Goal: Find specific page/section: Find specific page/section

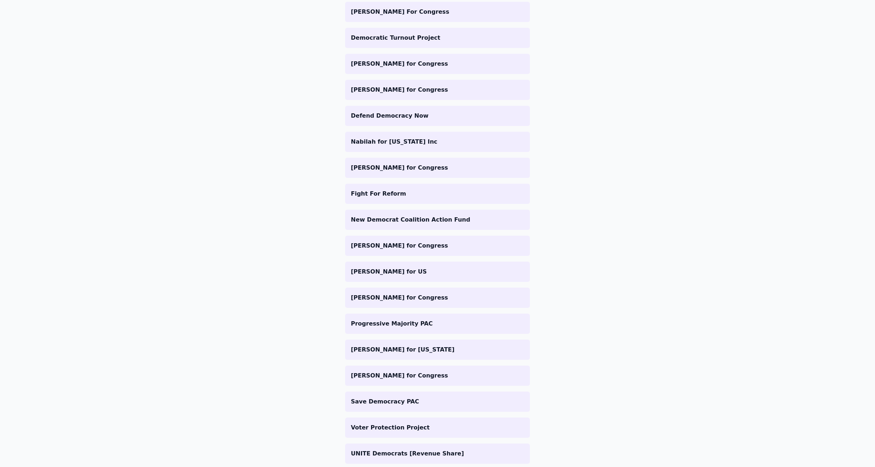
scroll to position [683, 0]
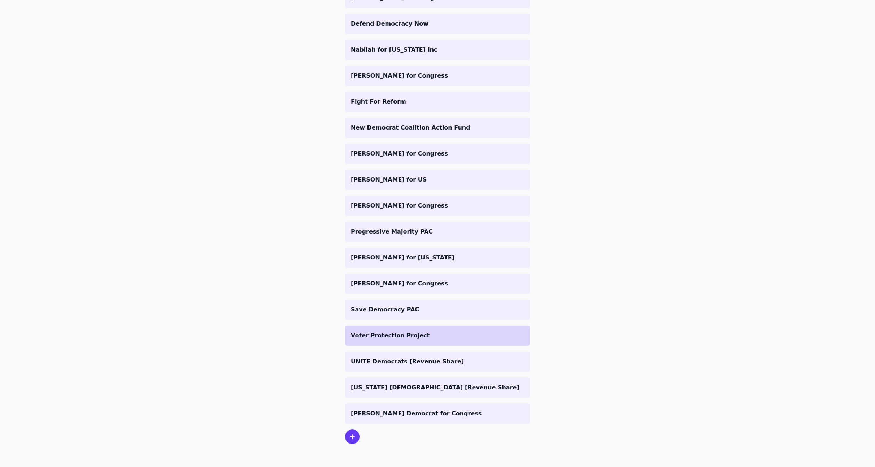
click at [425, 339] on p "Voter Protection Project" at bounding box center [437, 335] width 173 height 9
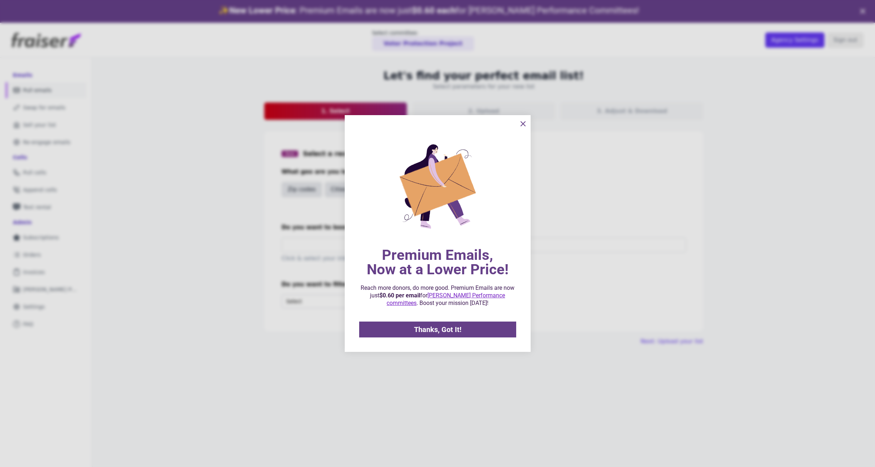
click at [523, 125] on icon "information" at bounding box center [523, 123] width 9 height 9
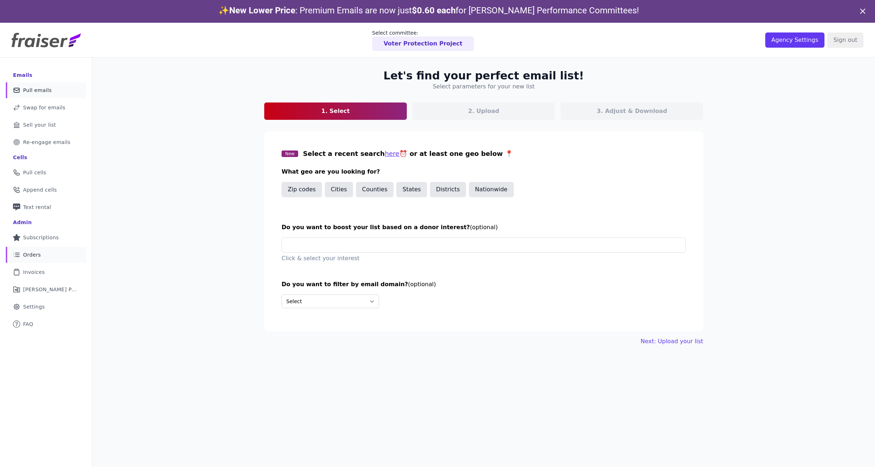
click at [24, 261] on link "List Icon Outline of bulleted list Orders" at bounding box center [46, 255] width 80 height 16
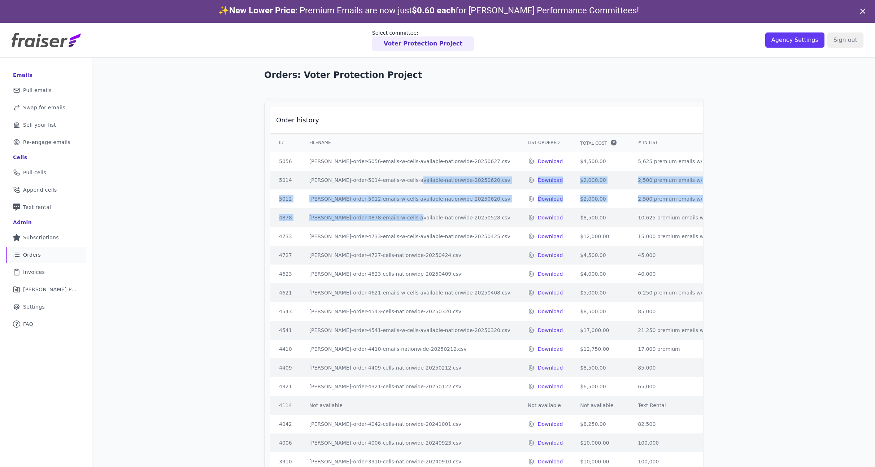
drag, startPoint x: 386, startPoint y: 178, endPoint x: 386, endPoint y: 214, distance: 36.4
click at [386, 214] on td "fraiser-order-4878-emails-w-cells-available-nationwide-20250528.csv" at bounding box center [410, 217] width 218 height 19
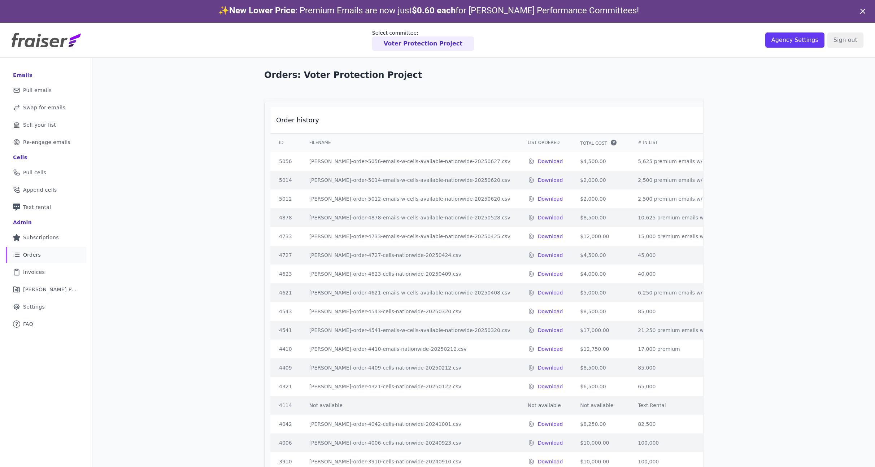
drag, startPoint x: 385, startPoint y: 222, endPoint x: 388, endPoint y: 195, distance: 27.7
click at [388, 196] on td "fraiser-order-5012-emails-w-cells-available-nationwide-20250620.csv" at bounding box center [410, 198] width 218 height 19
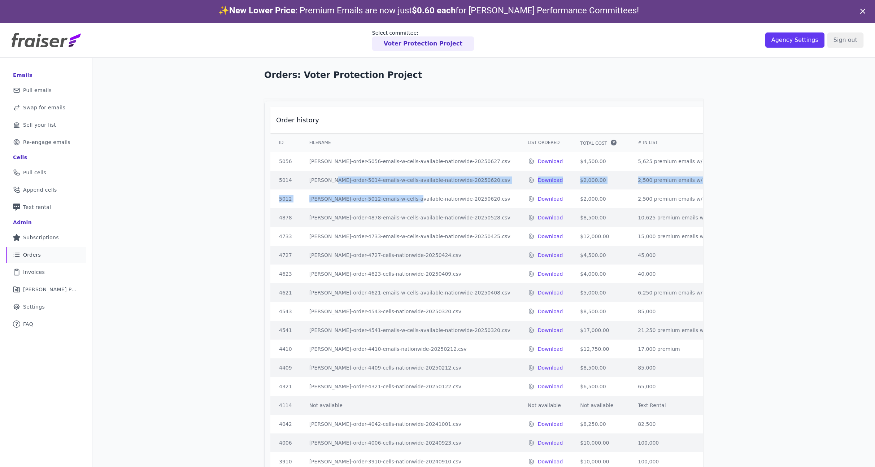
drag, startPoint x: 388, startPoint y: 173, endPoint x: 387, endPoint y: 197, distance: 24.2
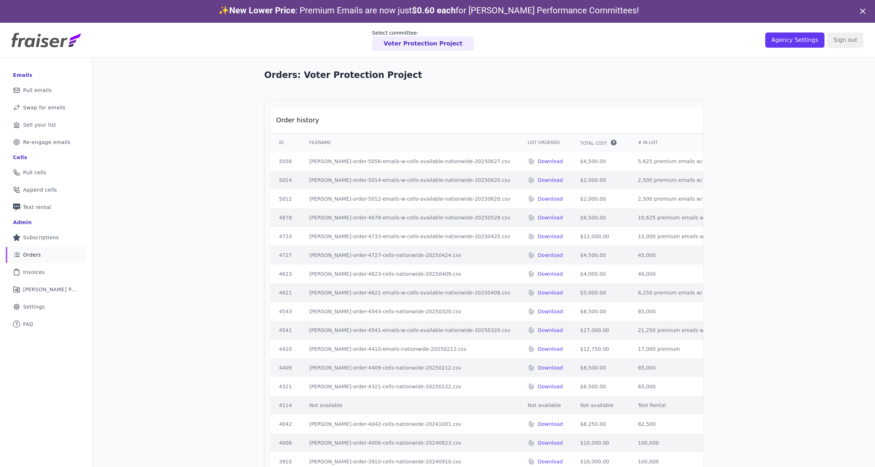
click at [392, 203] on td "fraiser-order-5012-emails-w-cells-available-nationwide-20250620.csv" at bounding box center [410, 198] width 218 height 19
click at [431, 45] on p "Voter Protection Project" at bounding box center [423, 43] width 79 height 9
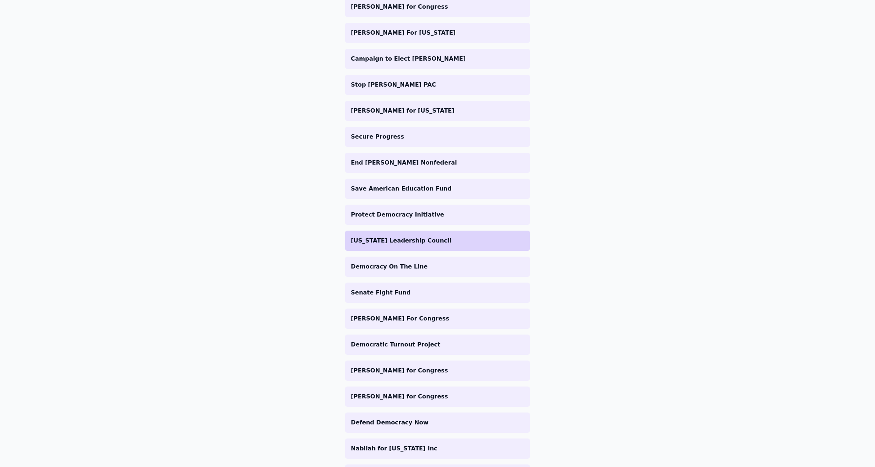
scroll to position [289, 0]
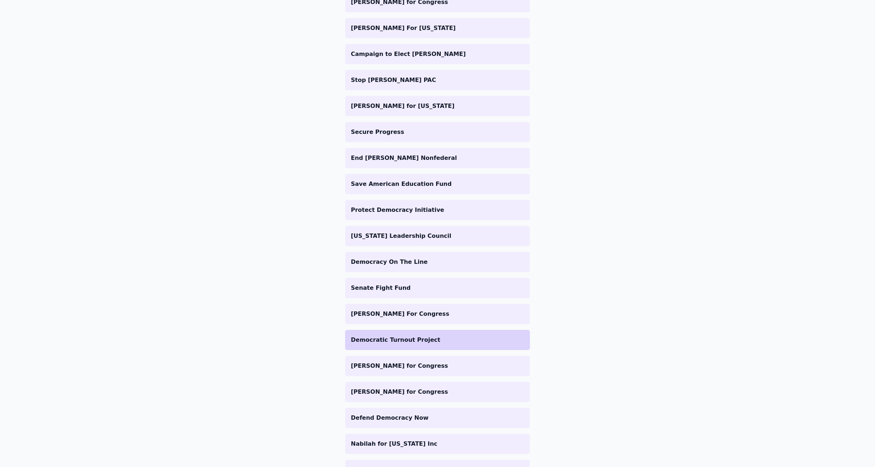
click at [403, 336] on p "Democratic Turnout Project" at bounding box center [437, 340] width 173 height 9
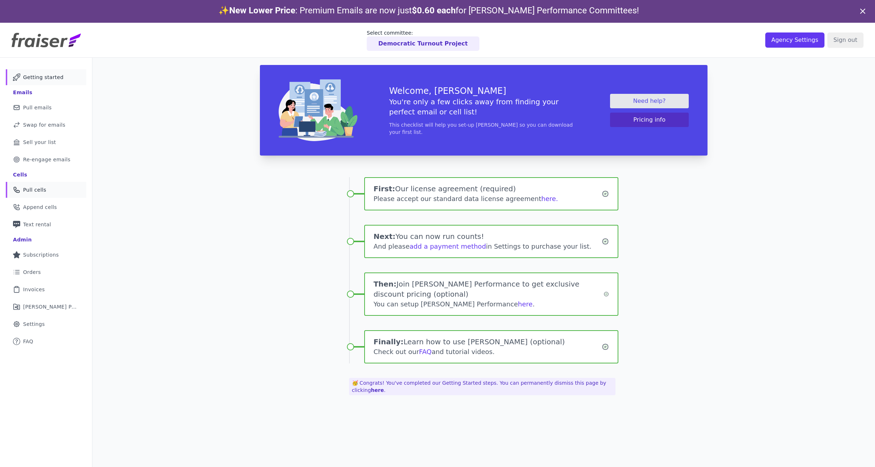
click at [35, 191] on span "Pull cells" at bounding box center [34, 189] width 23 height 7
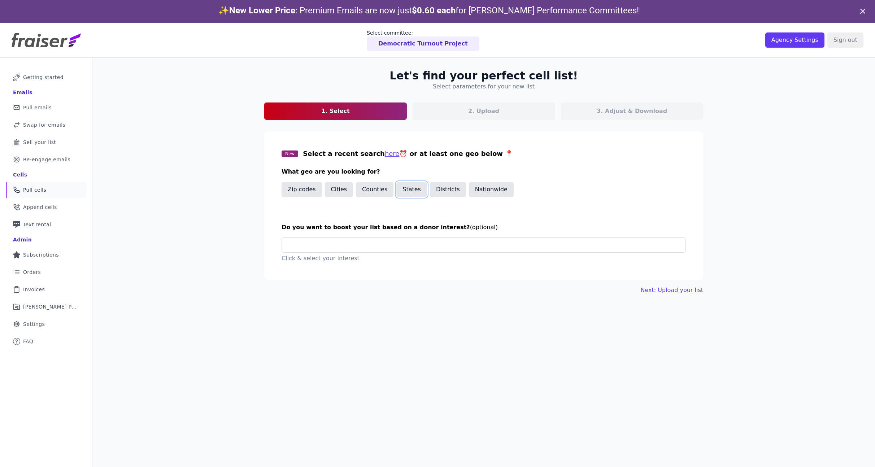
click at [412, 194] on button "States" at bounding box center [411, 189] width 31 height 15
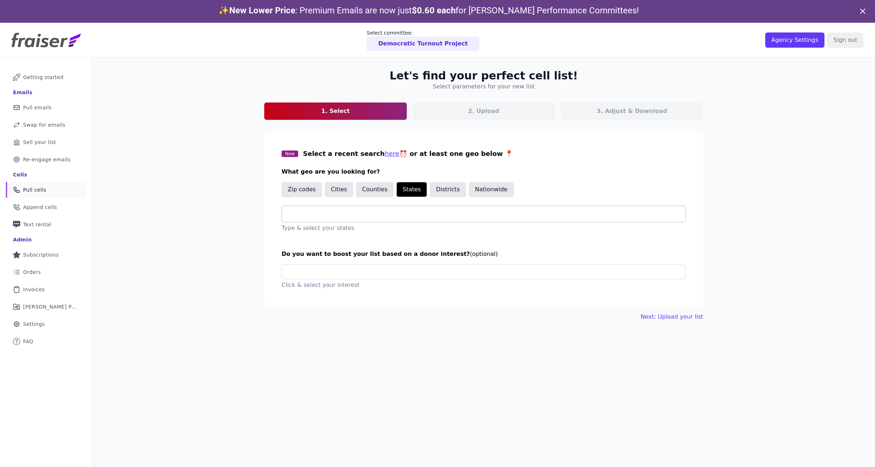
click at [353, 221] on div at bounding box center [487, 214] width 398 height 16
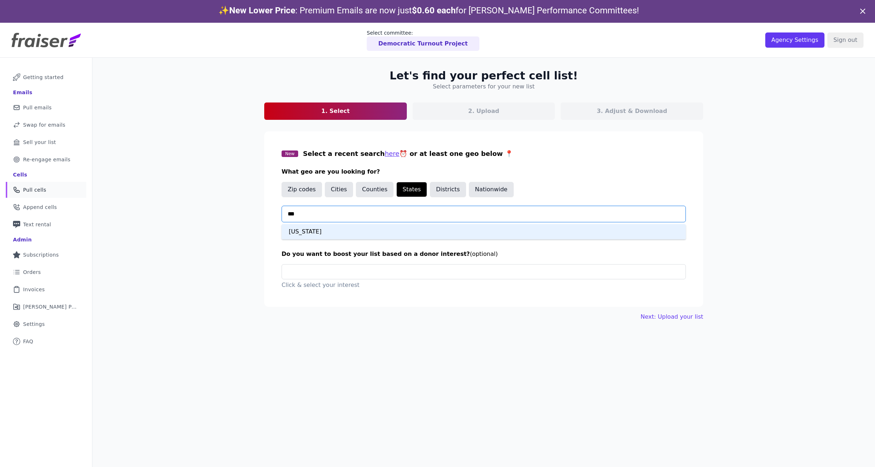
type input "****"
click at [325, 233] on div "California" at bounding box center [483, 231] width 404 height 15
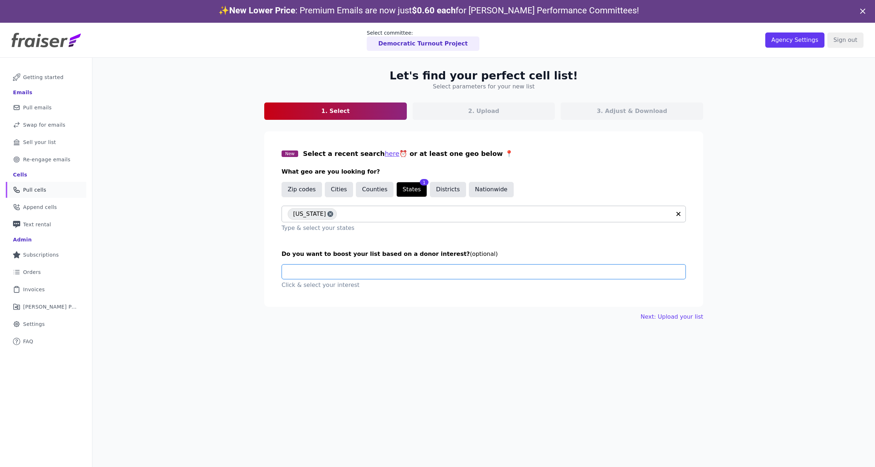
click at [332, 271] on input "text" at bounding box center [487, 271] width 398 height 14
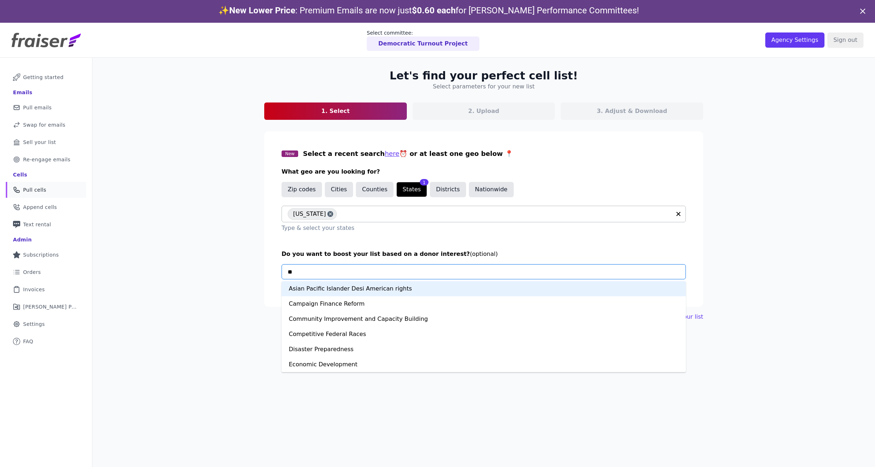
type input "***"
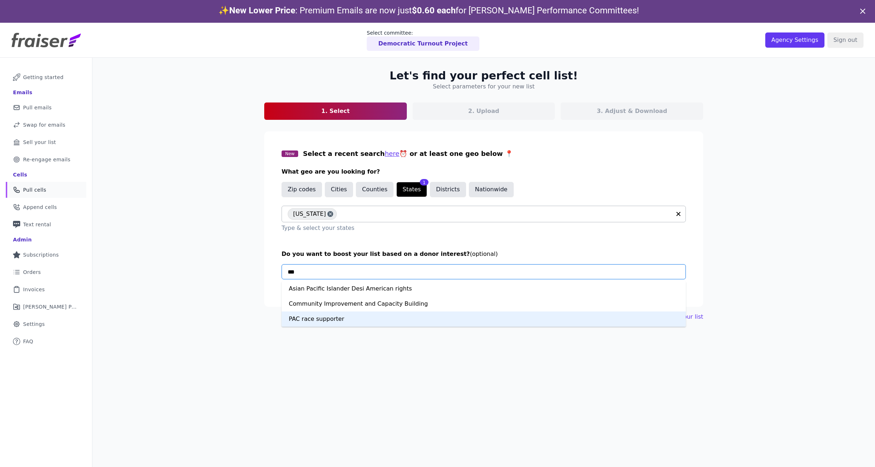
click at [319, 317] on div "PAC race supporter" at bounding box center [483, 318] width 404 height 15
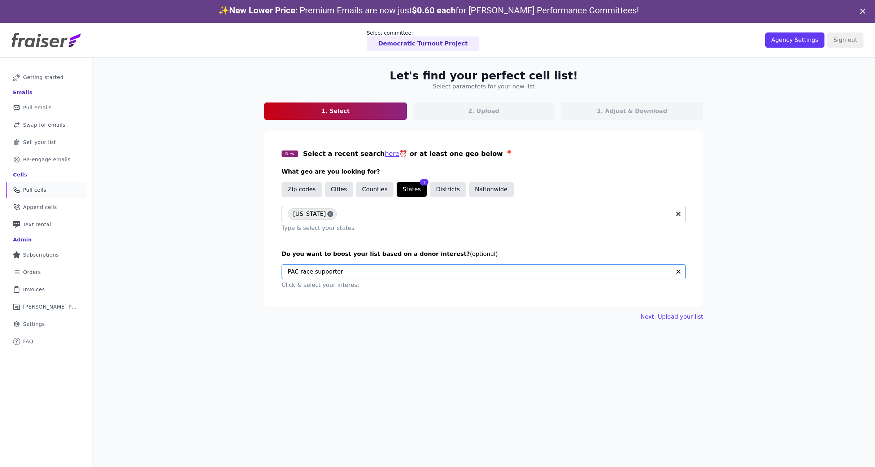
click at [866, 8] on icon at bounding box center [862, 11] width 9 height 9
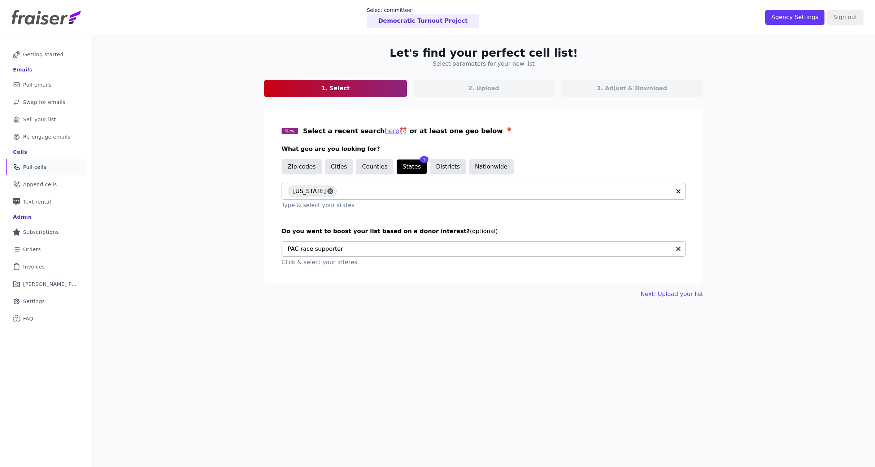
click at [678, 249] on icon "button" at bounding box center [678, 249] width 4 height 4
click at [435, 25] on div "Democratic Turnout Project" at bounding box center [423, 21] width 113 height 14
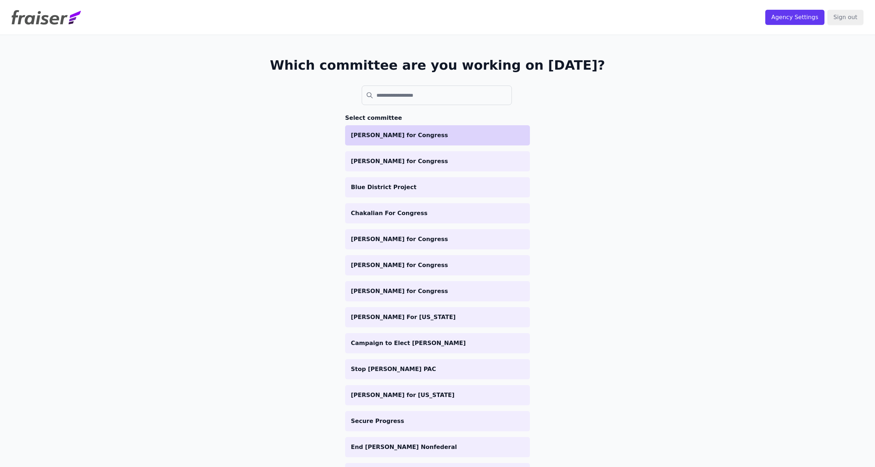
click at [420, 141] on li "[PERSON_NAME] for Congress" at bounding box center [437, 135] width 185 height 20
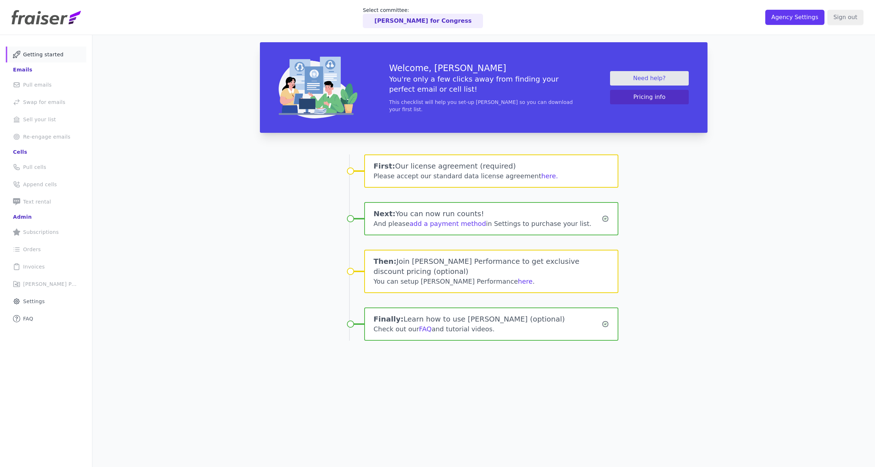
click at [44, 247] on li "List Icon Outline of bulleted list Orders" at bounding box center [46, 249] width 80 height 16
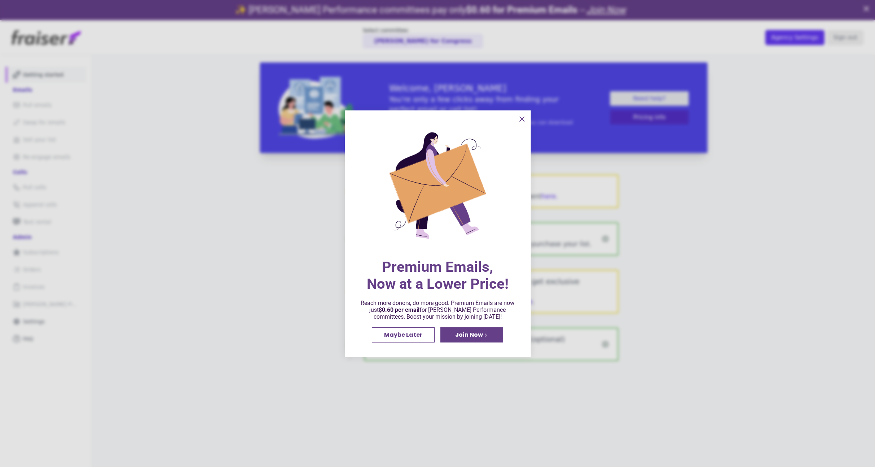
click at [519, 119] on icon "information" at bounding box center [521, 119] width 9 height 9
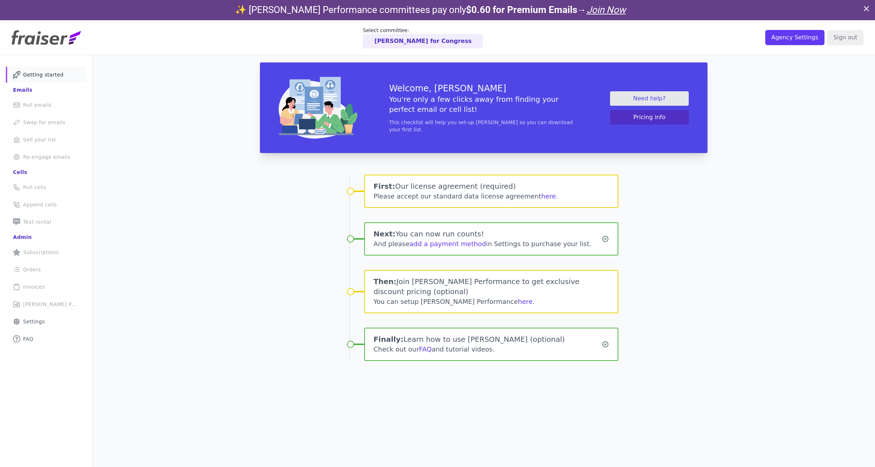
click at [439, 39] on p "Dr. Ada Cuellar for Congress" at bounding box center [422, 41] width 97 height 9
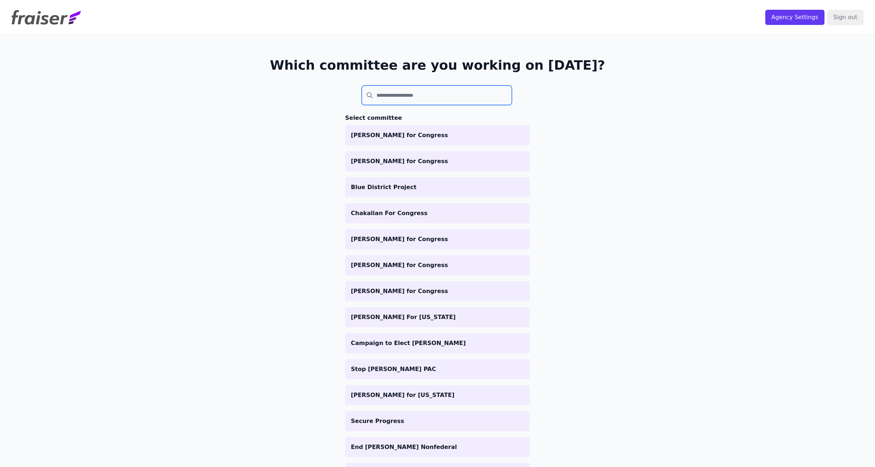
click at [406, 99] on input "search" at bounding box center [437, 95] width 150 height 19
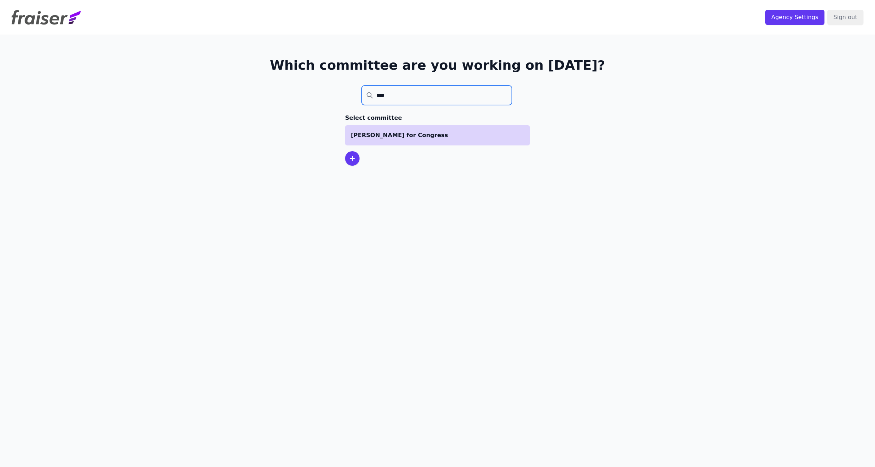
type input "****"
click at [411, 137] on p "[PERSON_NAME] for Congress" at bounding box center [437, 135] width 173 height 9
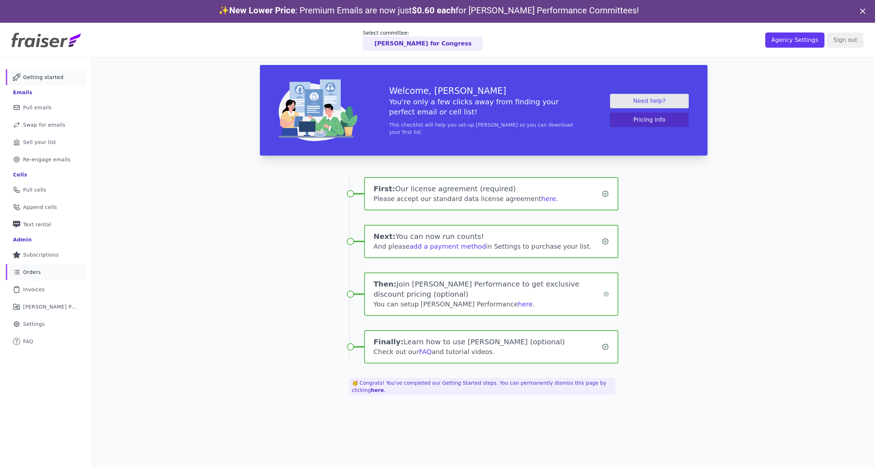
click at [27, 272] on span "Orders" at bounding box center [32, 271] width 18 height 7
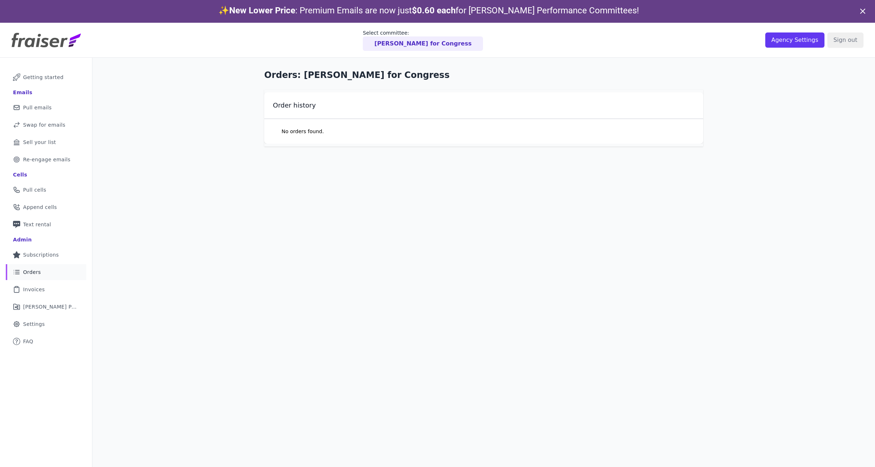
click at [435, 41] on p "[PERSON_NAME] for Congress" at bounding box center [422, 43] width 97 height 9
